Goal: Use online tool/utility: Utilize a website feature to perform a specific function

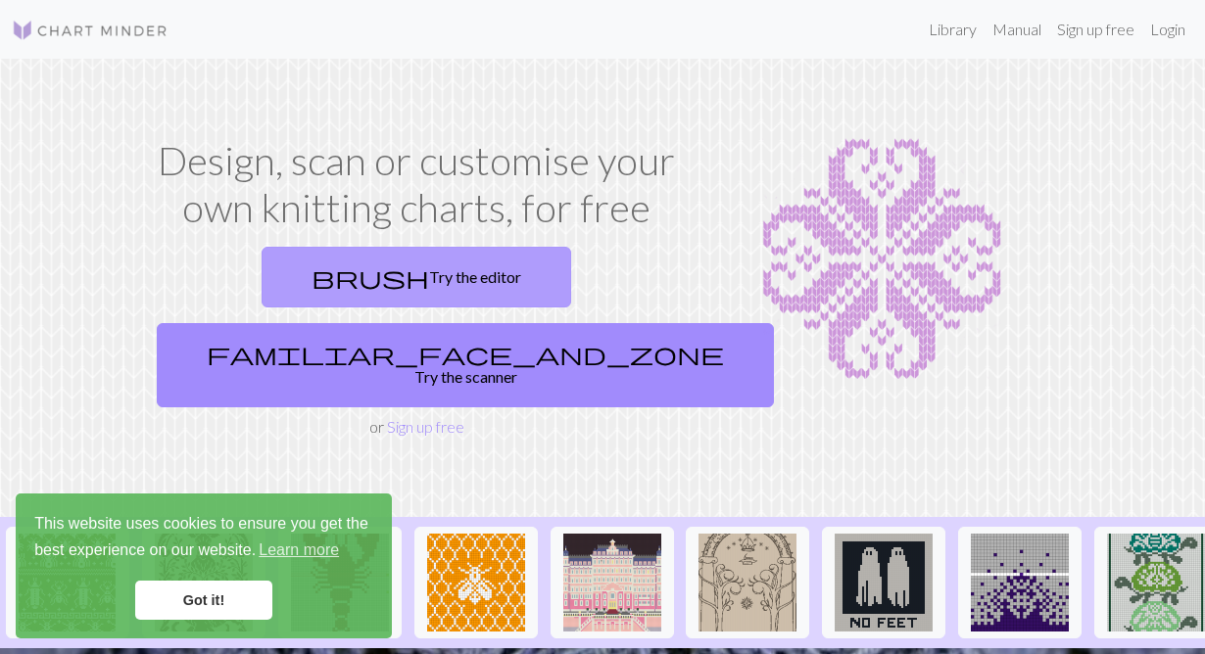
click at [304, 284] on link "brush Try the editor" at bounding box center [415, 277] width 309 height 61
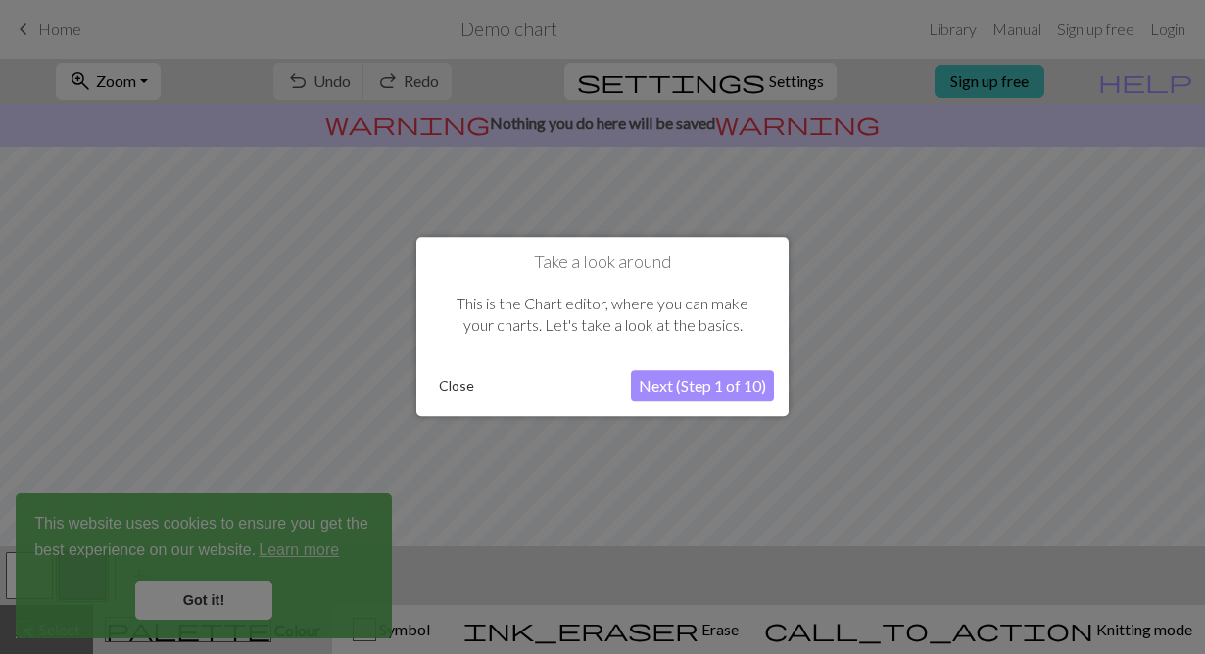
click at [451, 389] on button "Close" at bounding box center [456, 386] width 51 height 29
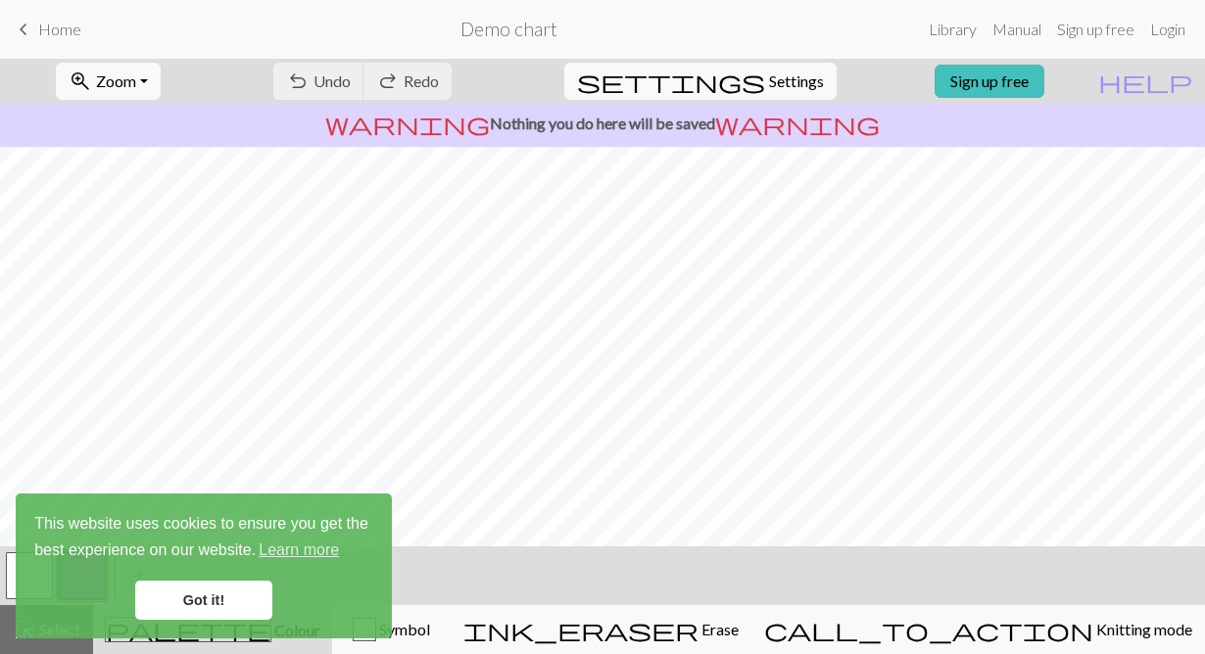
click at [214, 593] on link "Got it!" at bounding box center [203, 600] width 137 height 39
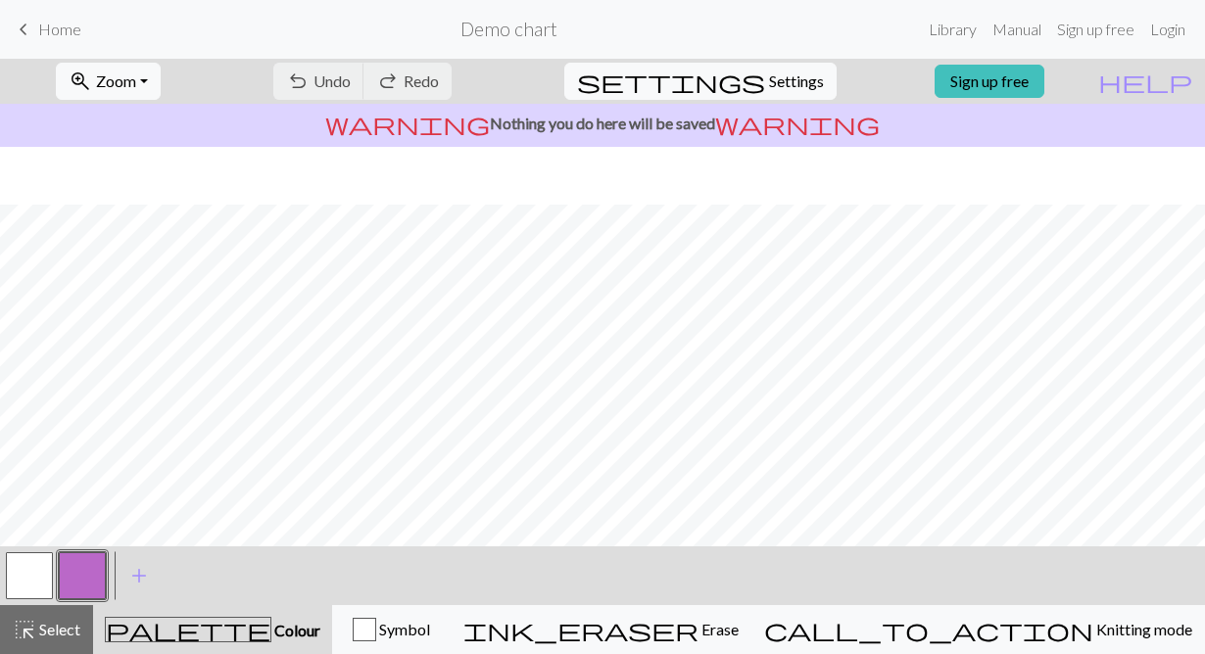
scroll to position [135, 0]
click at [792, 82] on span "Settings" at bounding box center [796, 82] width 55 height 24
select select "aran"
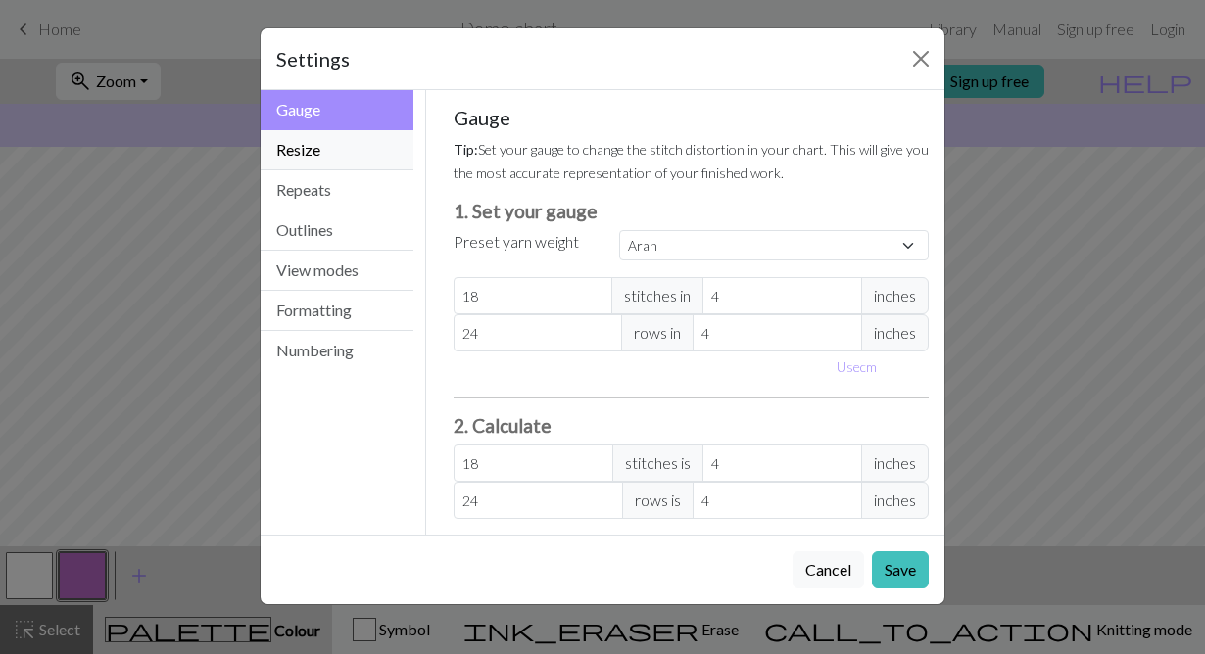
click at [356, 153] on button "Resize" at bounding box center [337, 150] width 153 height 40
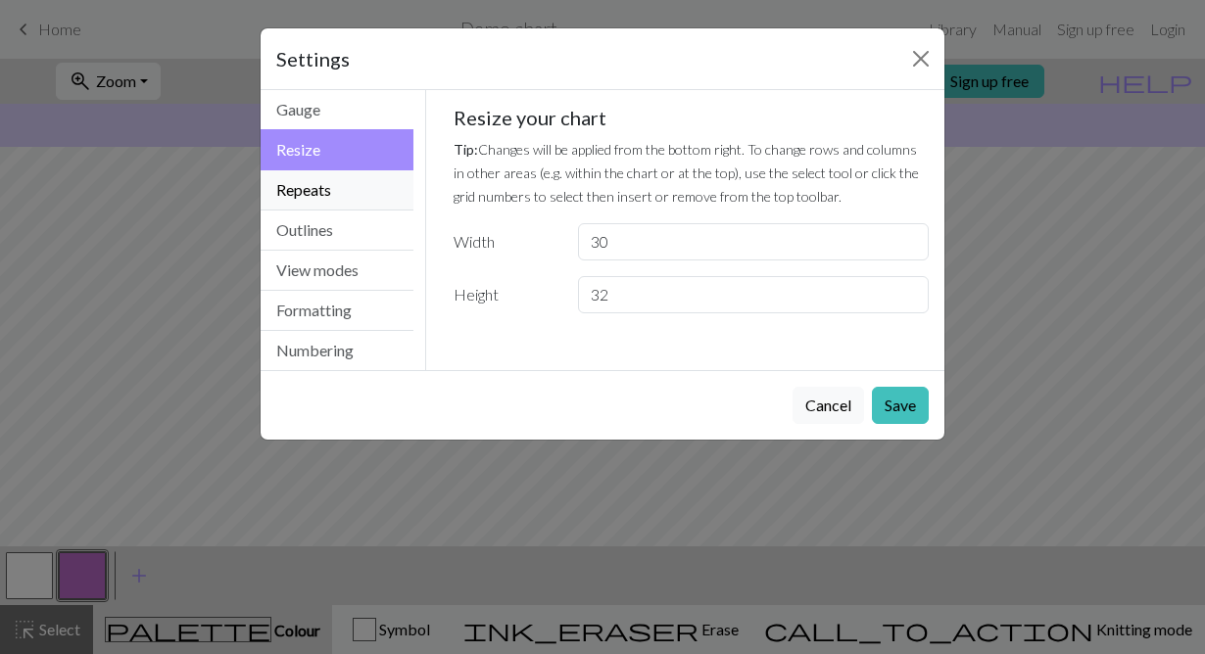
click at [348, 192] on button "Repeats" at bounding box center [337, 190] width 153 height 40
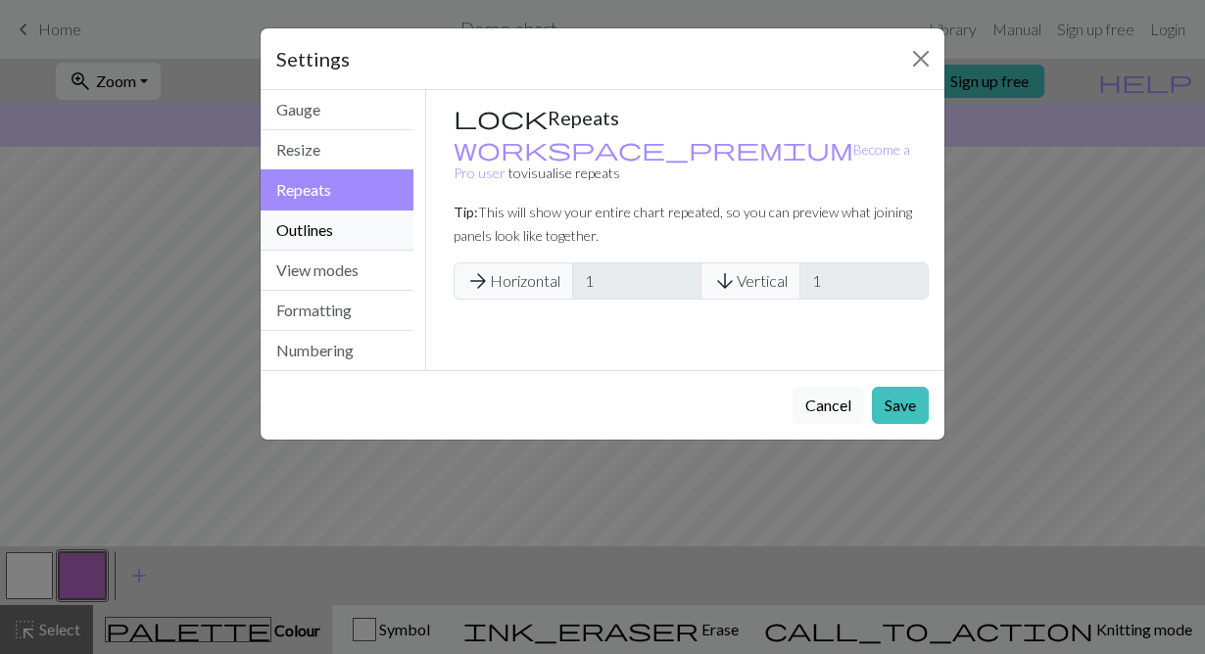
click at [338, 237] on button "Outlines" at bounding box center [337, 231] width 153 height 40
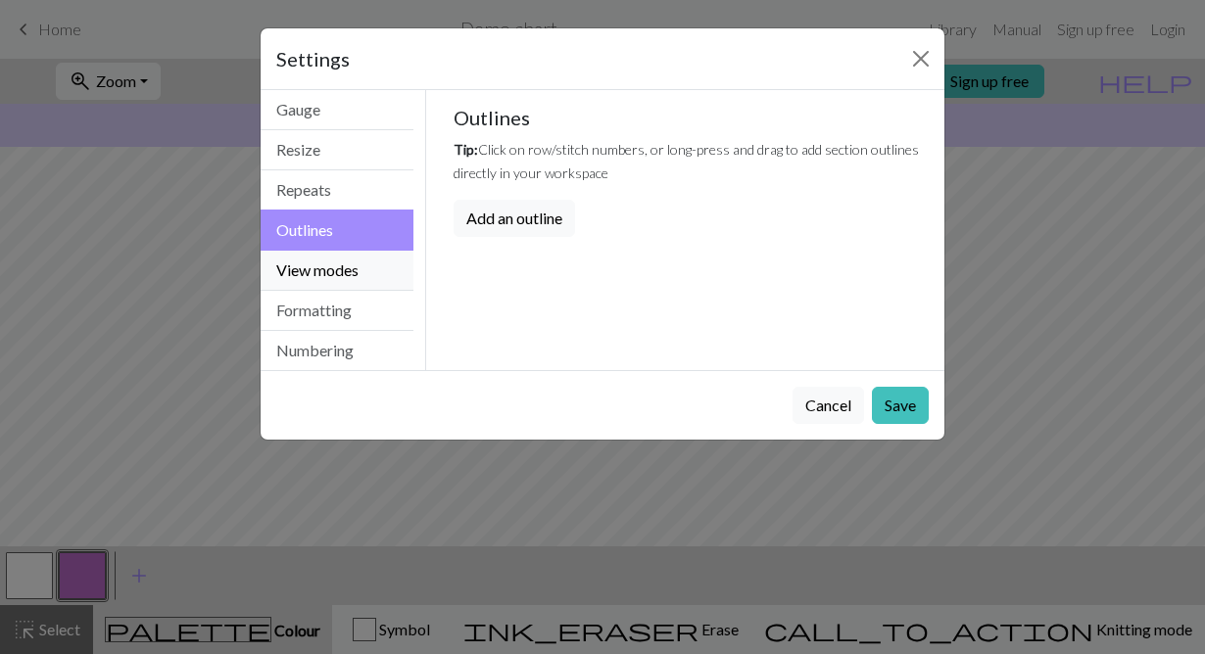
click at [338, 271] on button "View modes" at bounding box center [337, 271] width 153 height 40
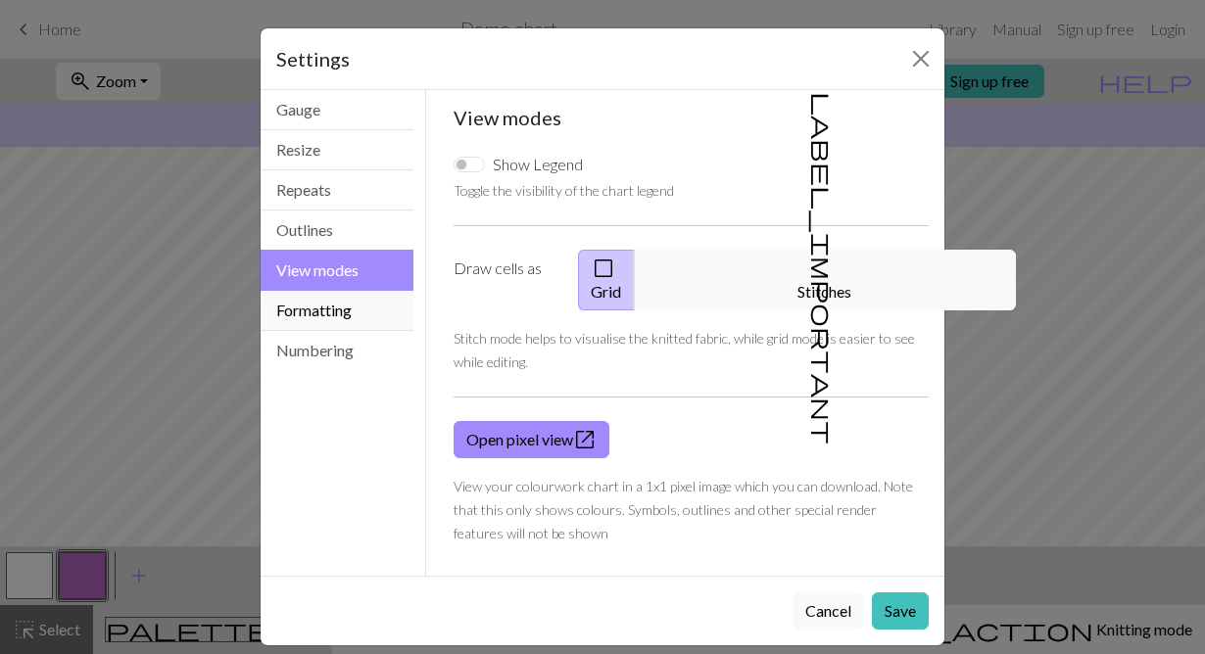
click at [329, 318] on button "Formatting" at bounding box center [337, 311] width 153 height 40
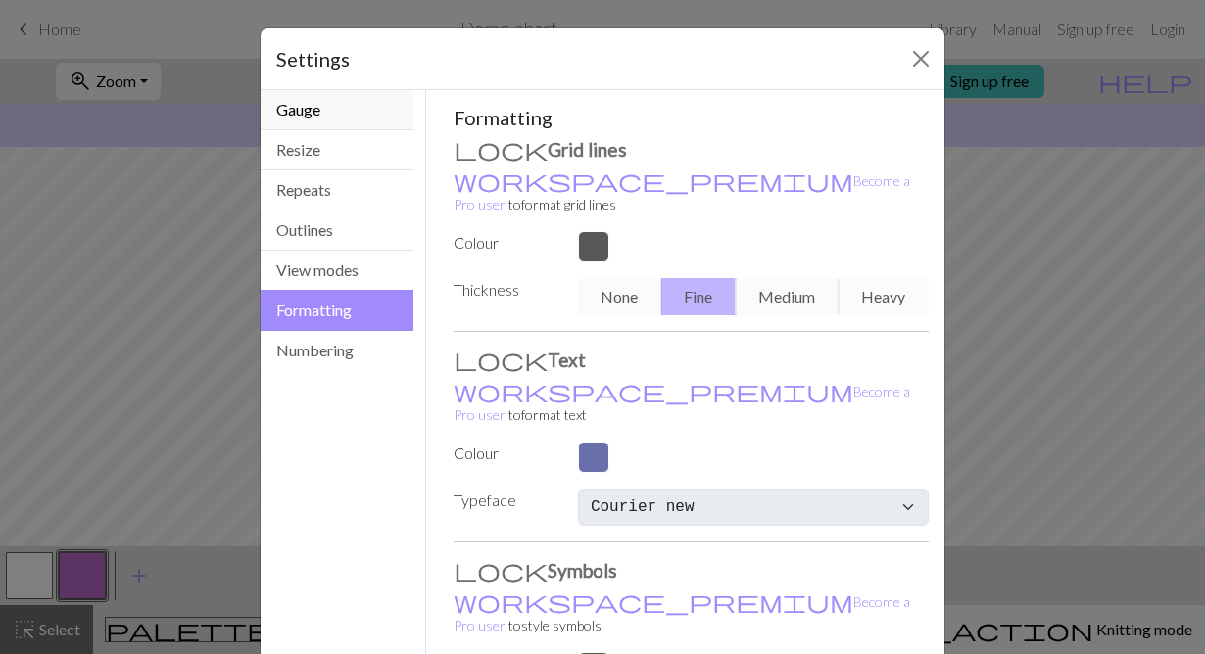
click at [330, 111] on button "Gauge" at bounding box center [337, 110] width 153 height 40
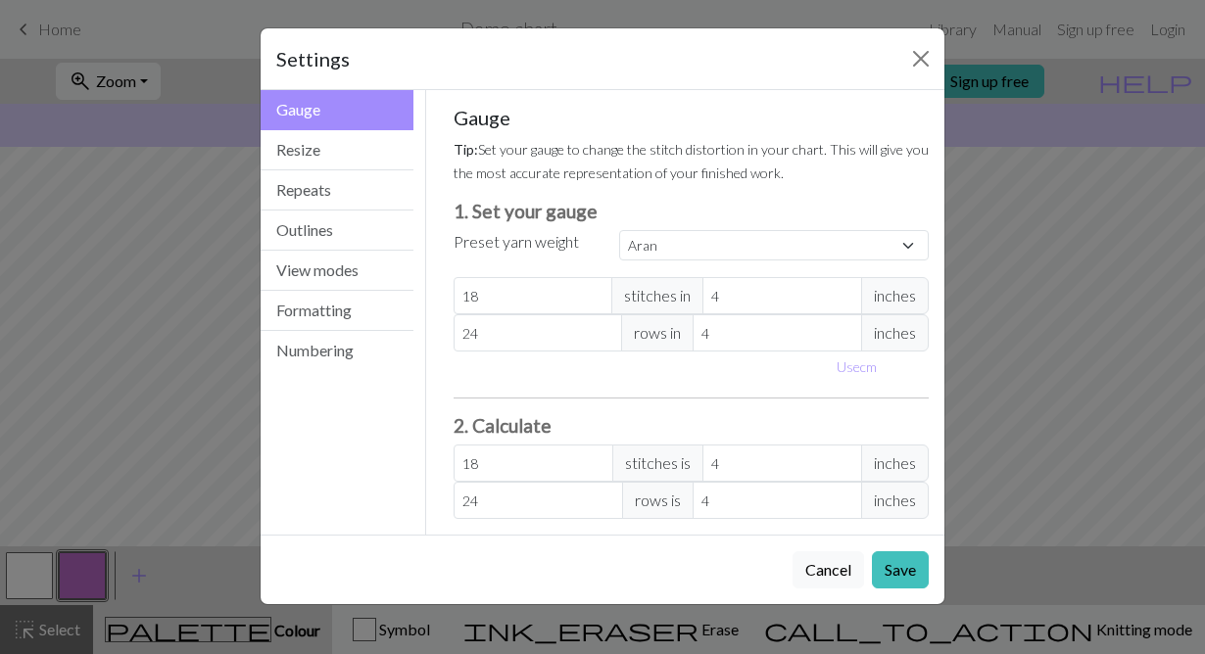
click at [892, 297] on span "inches" at bounding box center [895, 295] width 68 height 37
click at [525, 304] on input "18" at bounding box center [533, 295] width 160 height 37
drag, startPoint x: 531, startPoint y: 297, endPoint x: 403, endPoint y: 291, distance: 127.5
click at [403, 291] on div "Gauge Gauge Resize Repeats Outlines View modes Formatting Numbering Gauge Resiz…" at bounding box center [602, 312] width 707 height 445
type input "2"
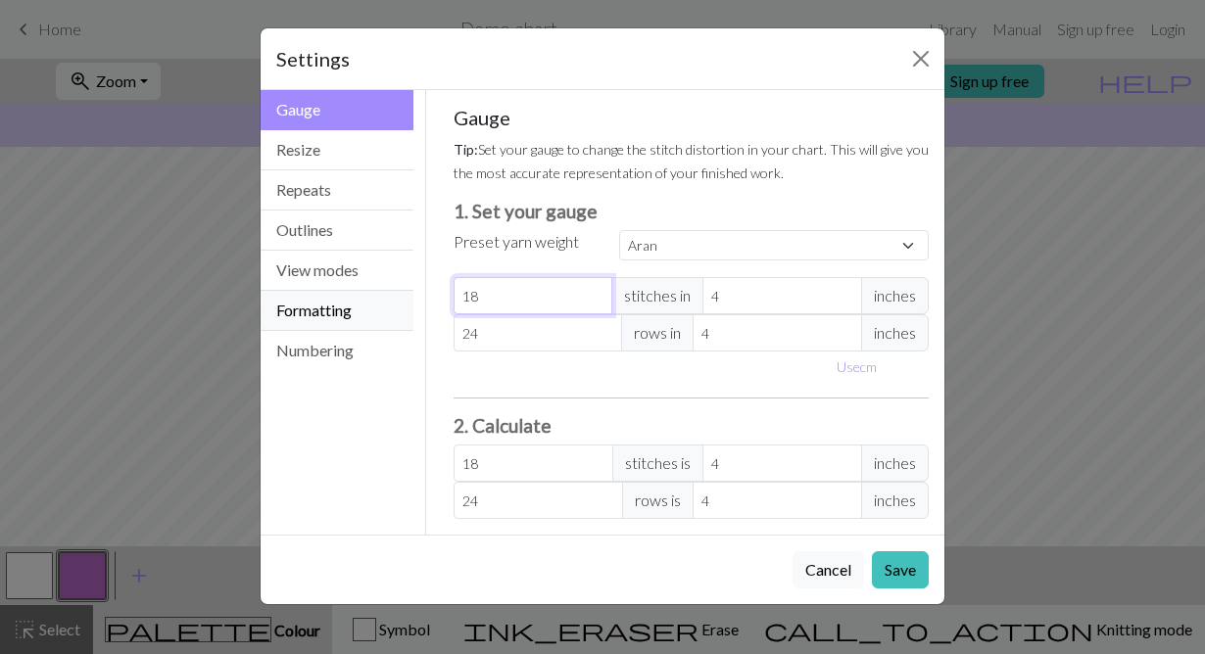
type input "2"
type input "22"
click at [901, 570] on button "Save" at bounding box center [900, 569] width 57 height 37
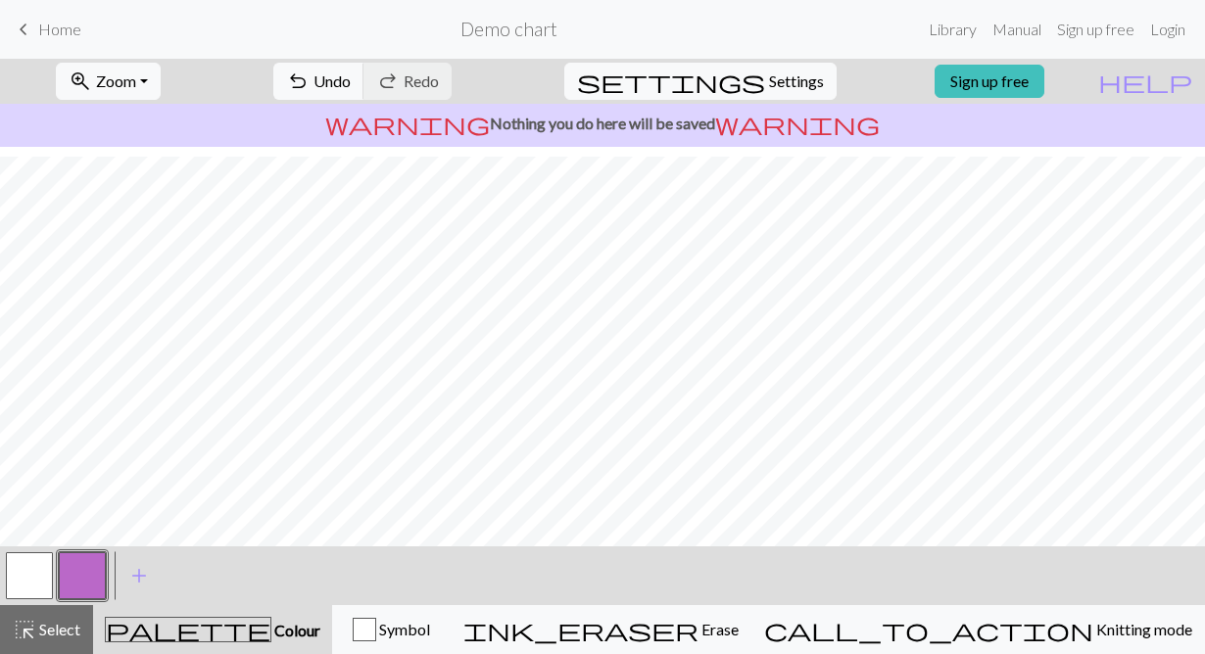
scroll to position [315, 0]
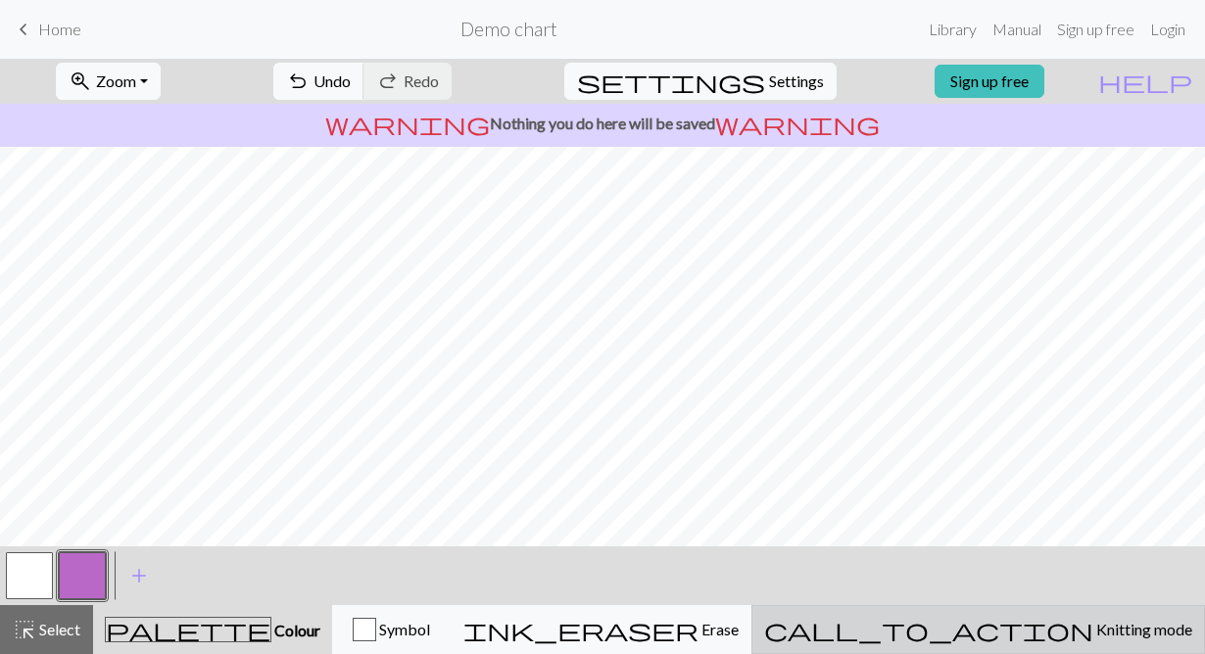
click at [1093, 629] on span "Knitting mode" at bounding box center [1142, 629] width 99 height 19
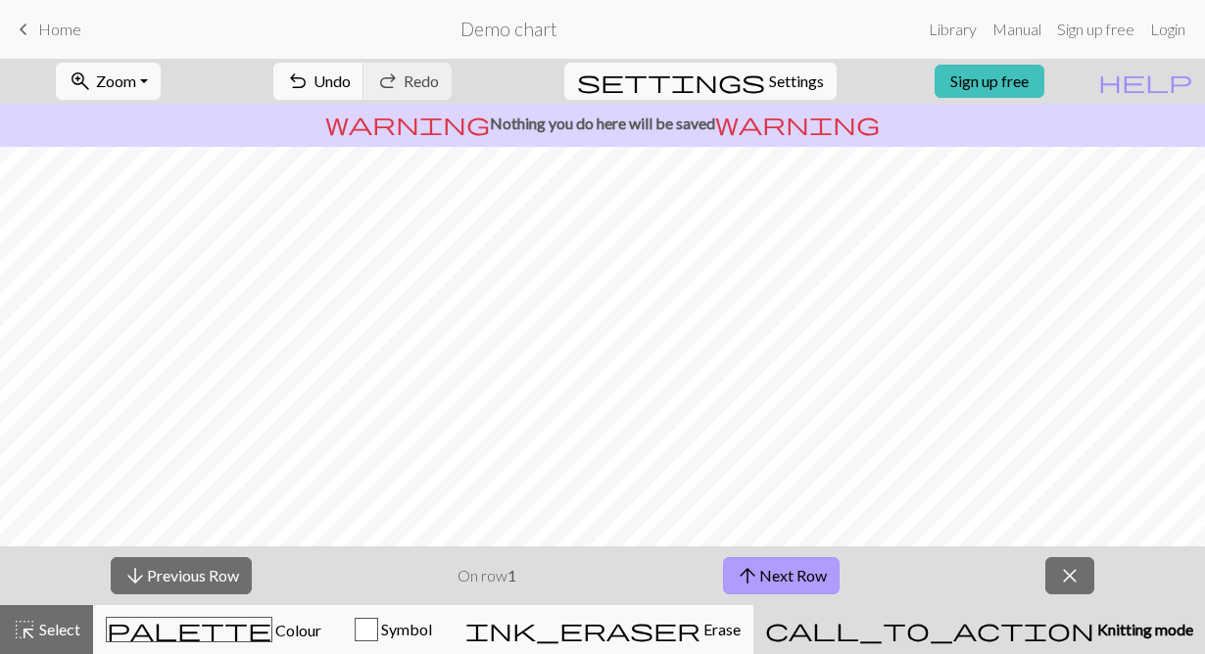
click at [773, 580] on button "arrow_upward Next Row" at bounding box center [781, 575] width 117 height 37
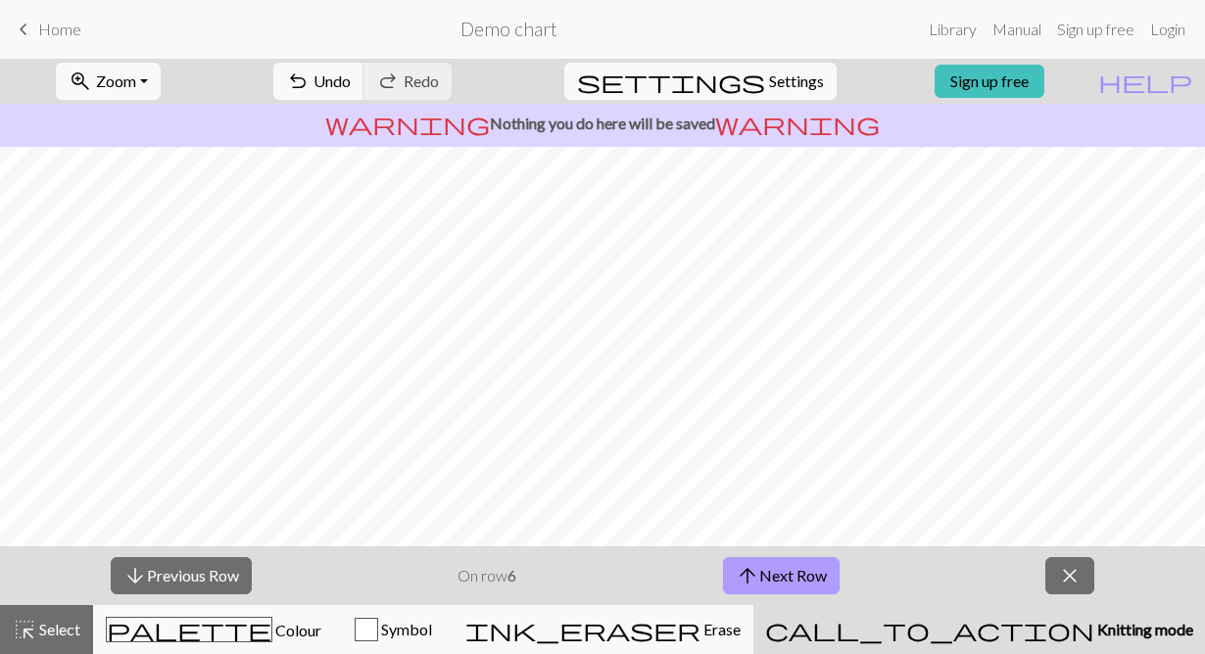
click at [773, 580] on button "arrow_upward Next Row" at bounding box center [781, 575] width 117 height 37
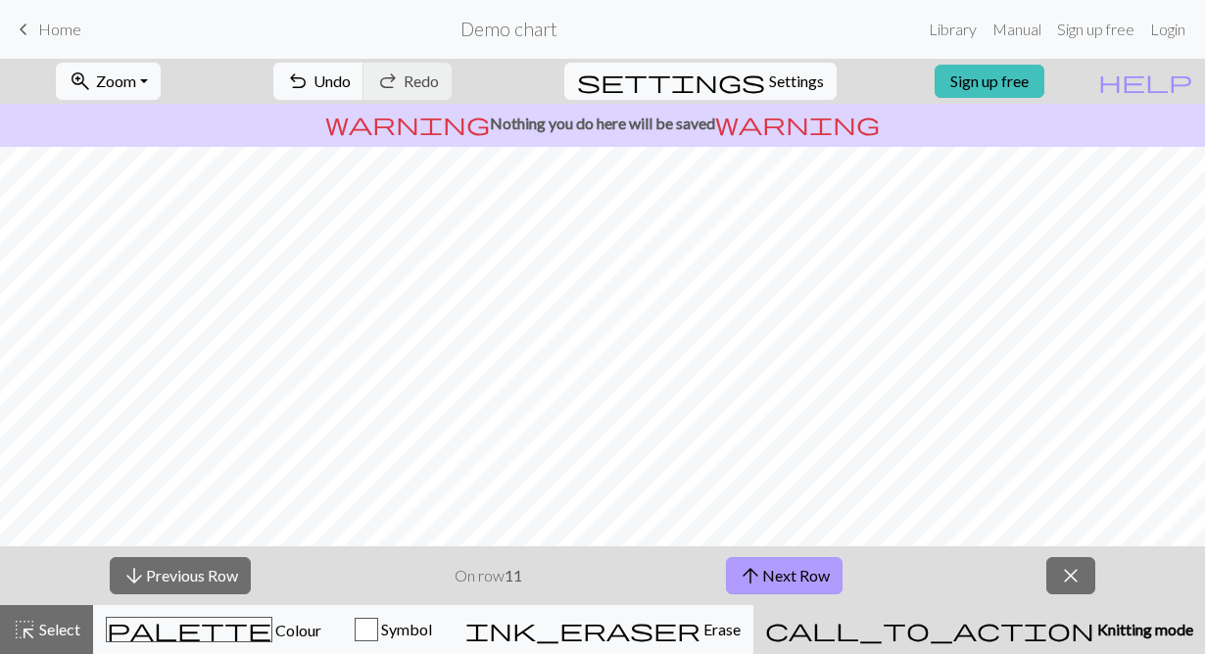
click at [773, 580] on button "arrow_upward Next Row" at bounding box center [784, 575] width 117 height 37
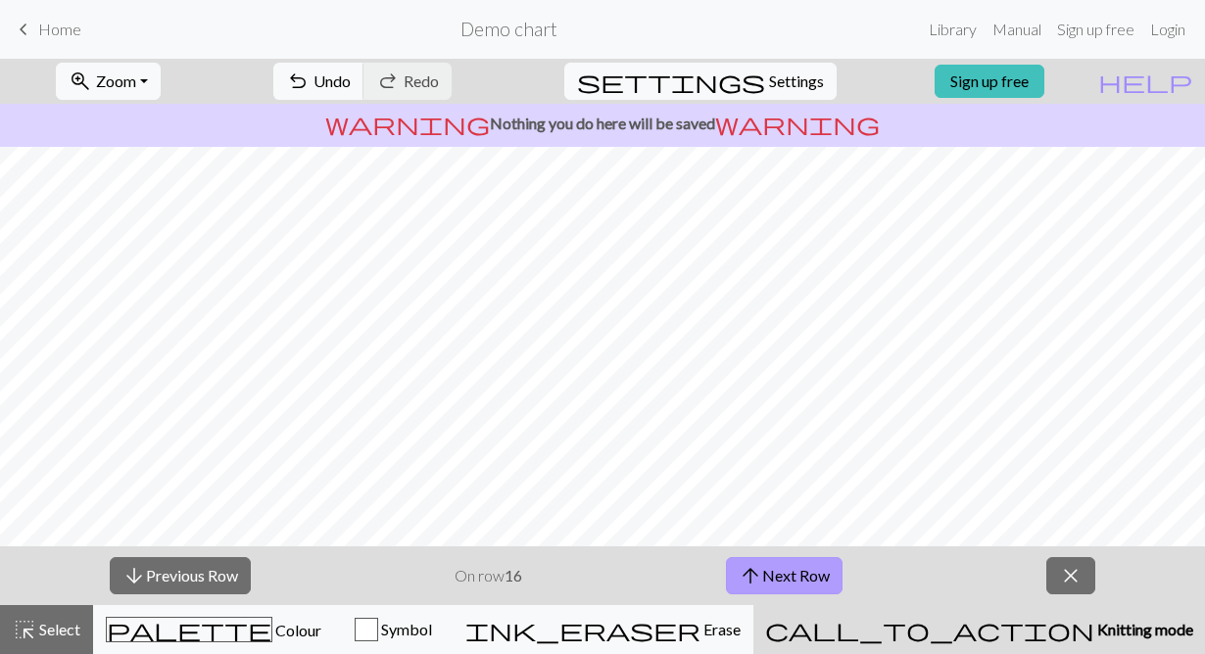
click at [773, 580] on button "arrow_upward Next Row" at bounding box center [784, 575] width 117 height 37
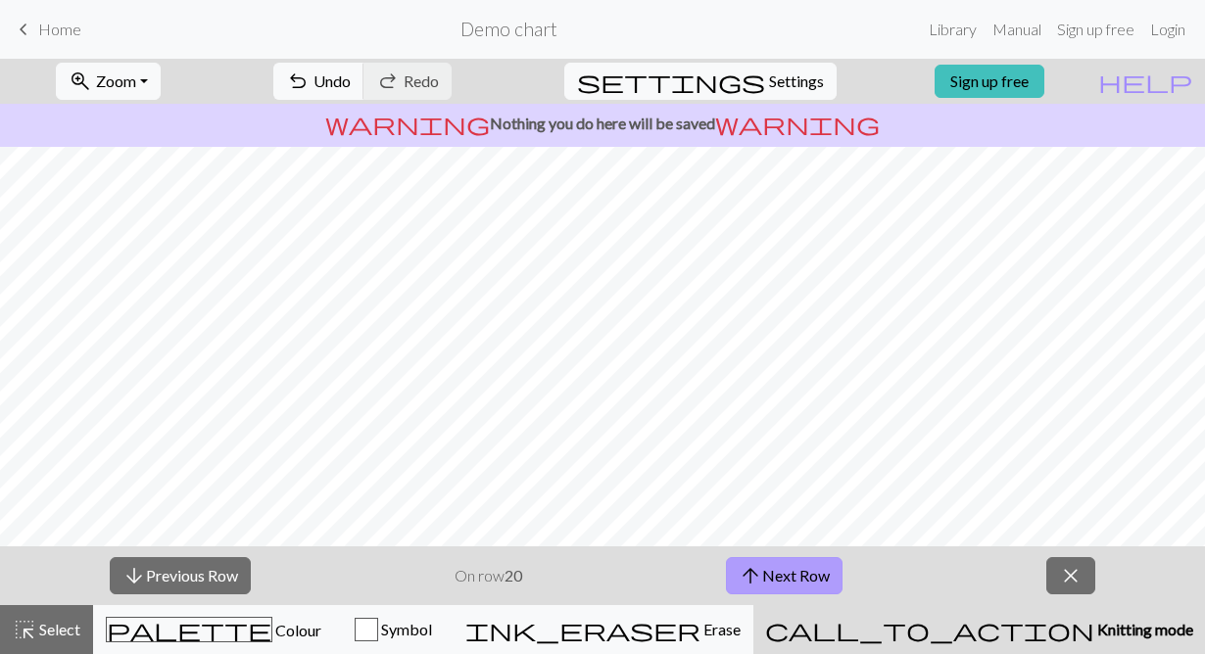
click at [773, 580] on button "arrow_upward Next Row" at bounding box center [784, 575] width 117 height 37
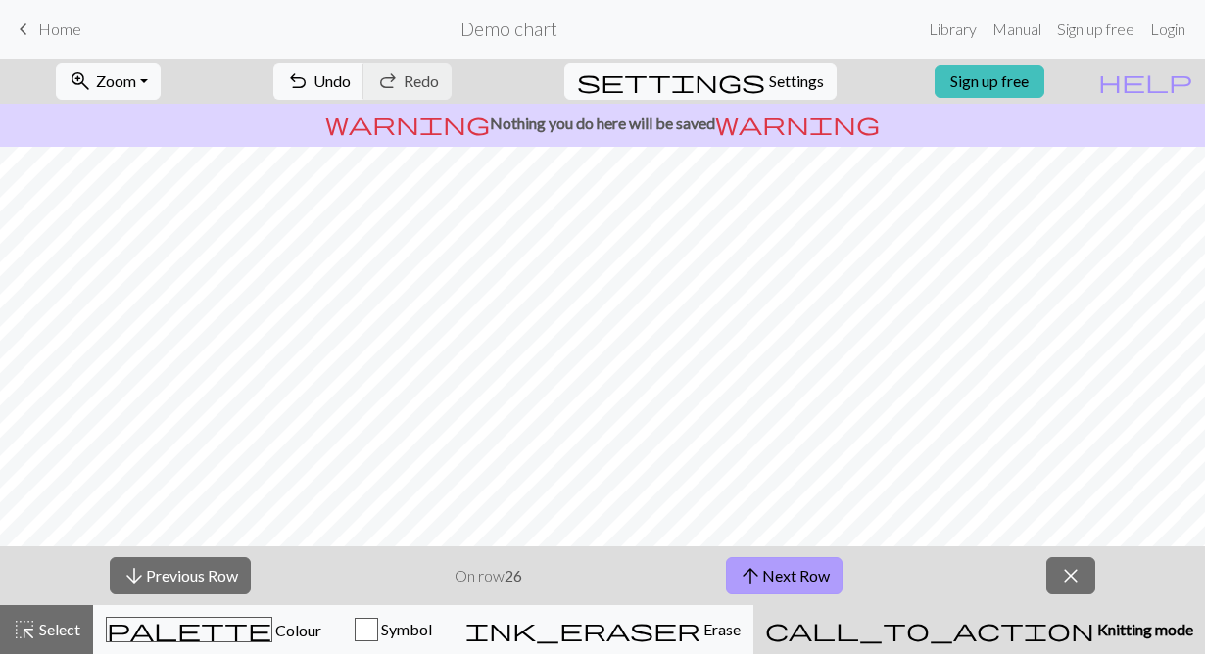
click at [773, 580] on button "arrow_upward Next Row" at bounding box center [784, 575] width 117 height 37
click at [228, 576] on button "arrow_downward Previous Row" at bounding box center [180, 575] width 141 height 37
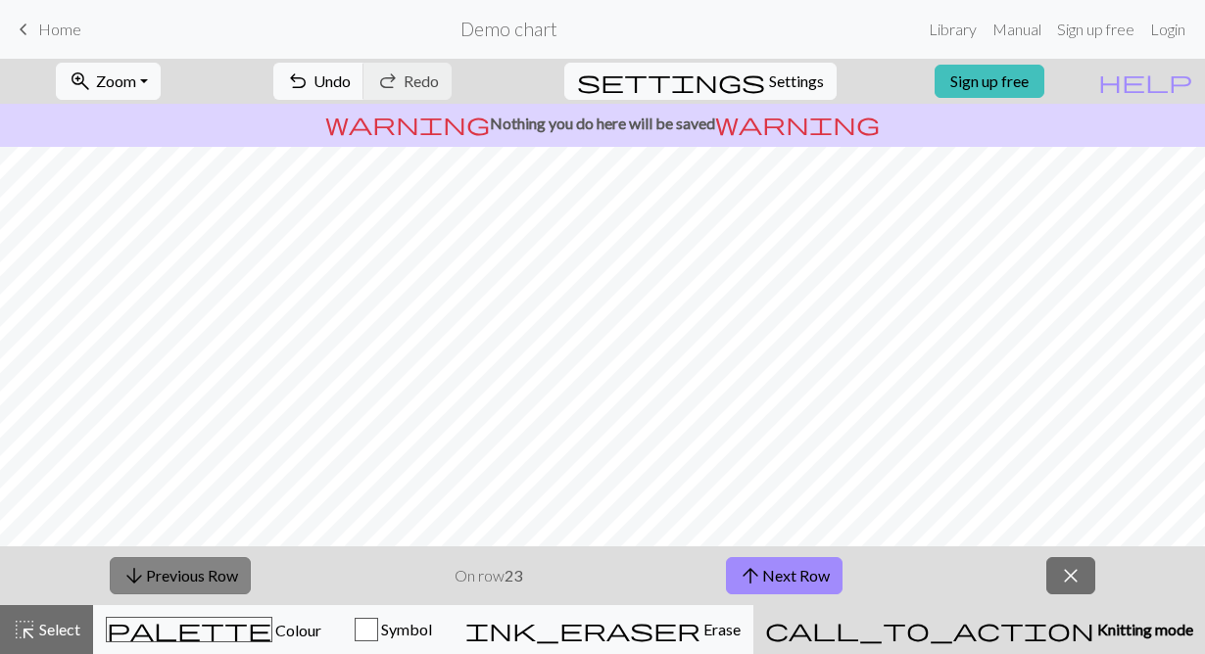
click at [228, 576] on button "arrow_downward Previous Row" at bounding box center [180, 575] width 141 height 37
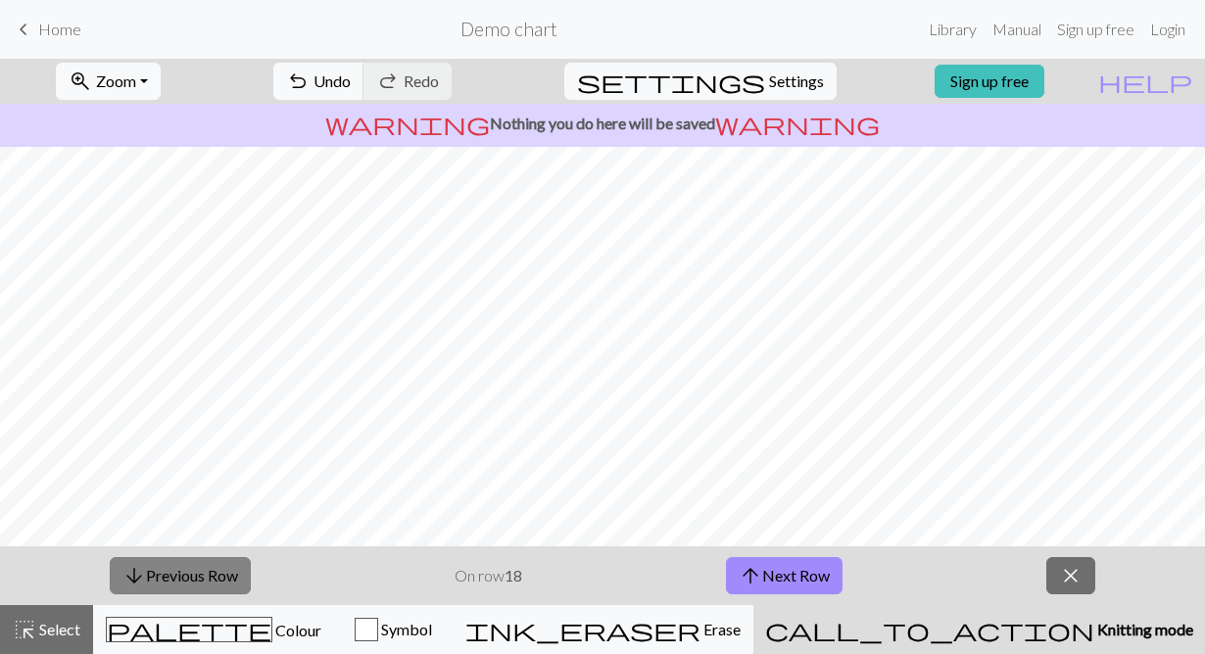
click at [228, 576] on button "arrow_downward Previous Row" at bounding box center [180, 575] width 141 height 37
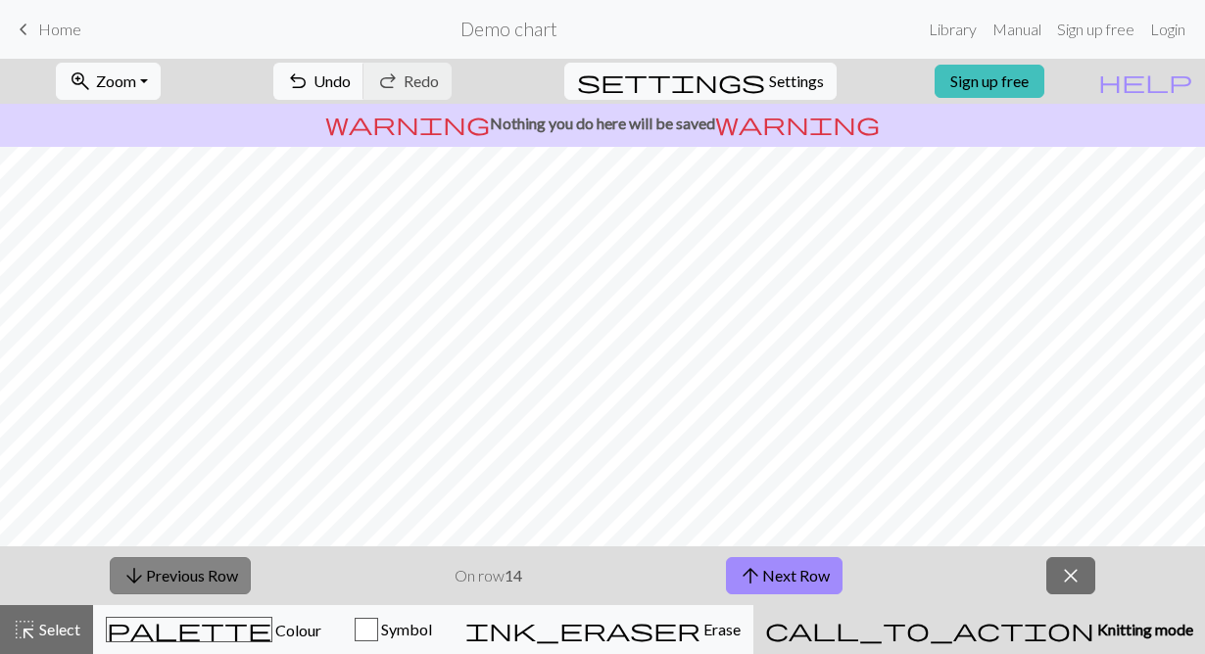
click at [228, 576] on button "arrow_downward Previous Row" at bounding box center [180, 575] width 141 height 37
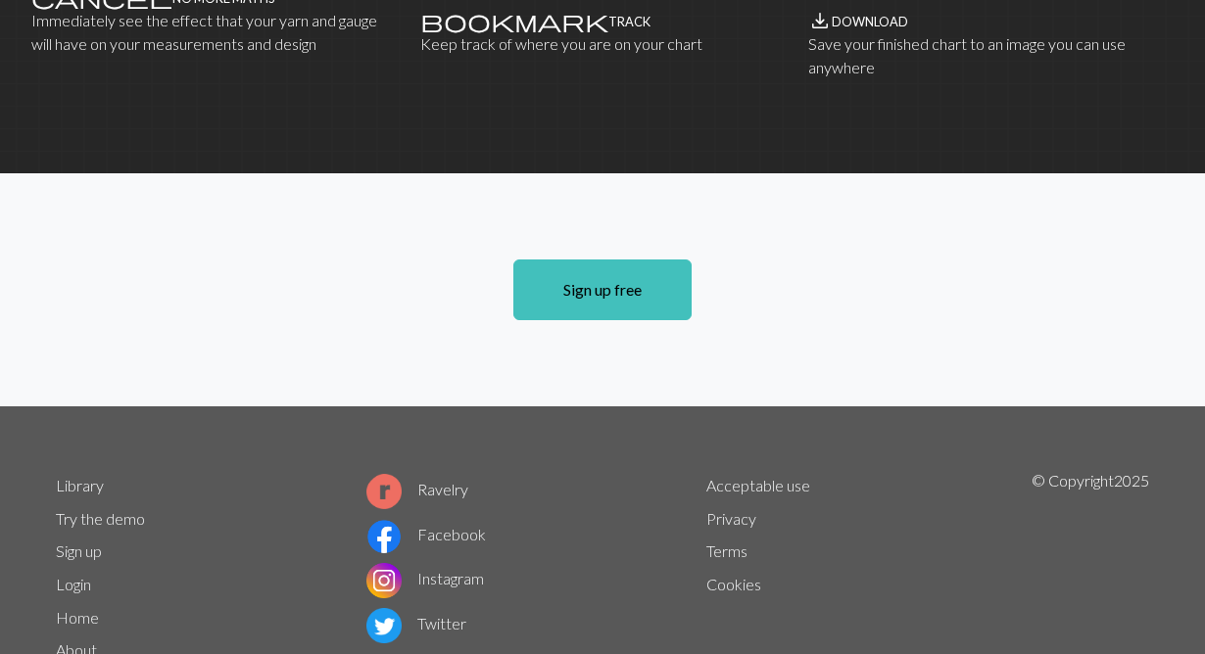
scroll to position [1435, 0]
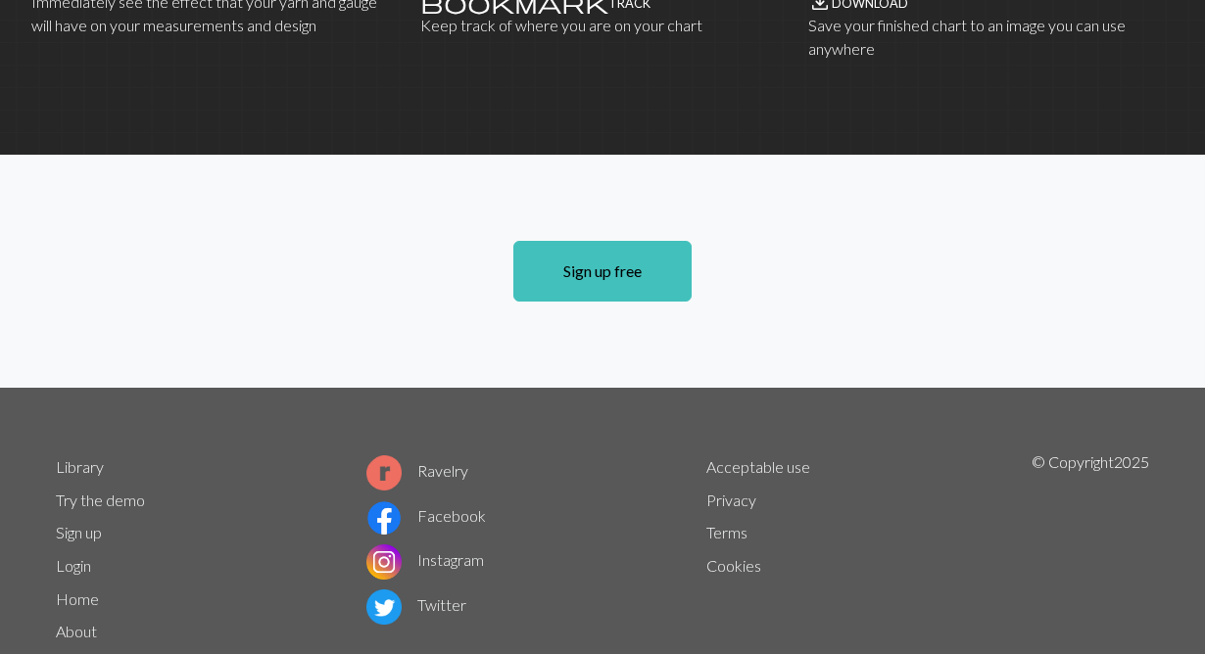
click at [75, 622] on link "About" at bounding box center [76, 631] width 41 height 19
